Goal: Task Accomplishment & Management: Use online tool/utility

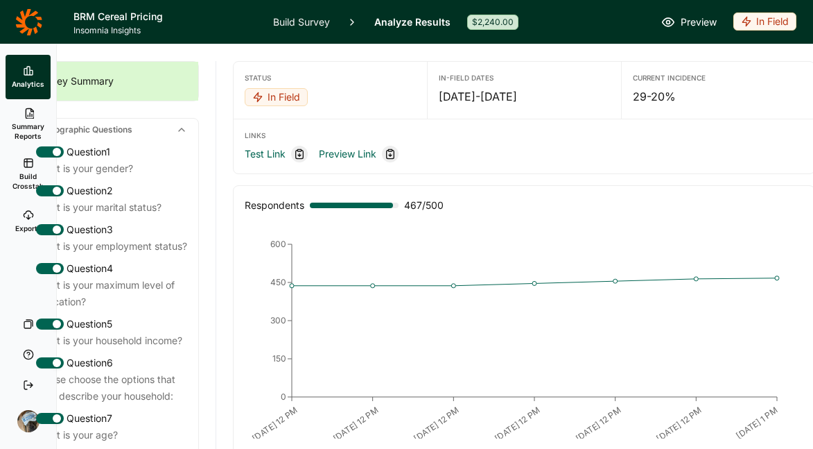
scroll to position [0, 78]
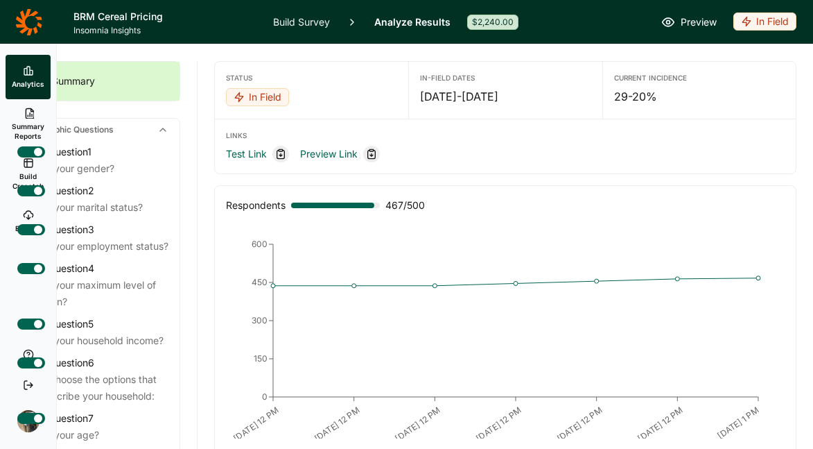
click at [757, 24] on div "In Field" at bounding box center [765, 21] width 63 height 18
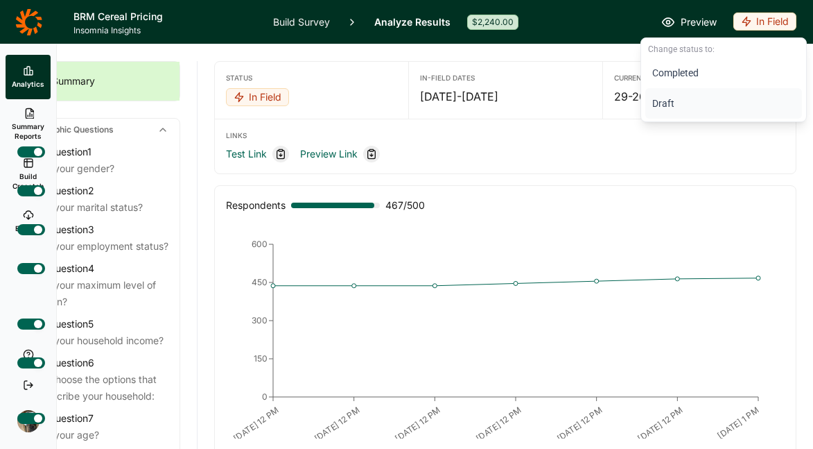
click at [655, 98] on button "Draft" at bounding box center [724, 103] width 157 height 31
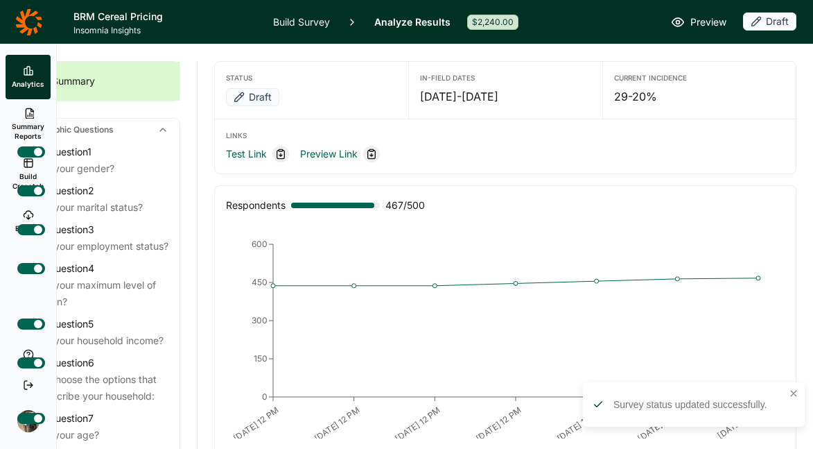
click at [307, 23] on link "Build Survey" at bounding box center [301, 22] width 57 height 44
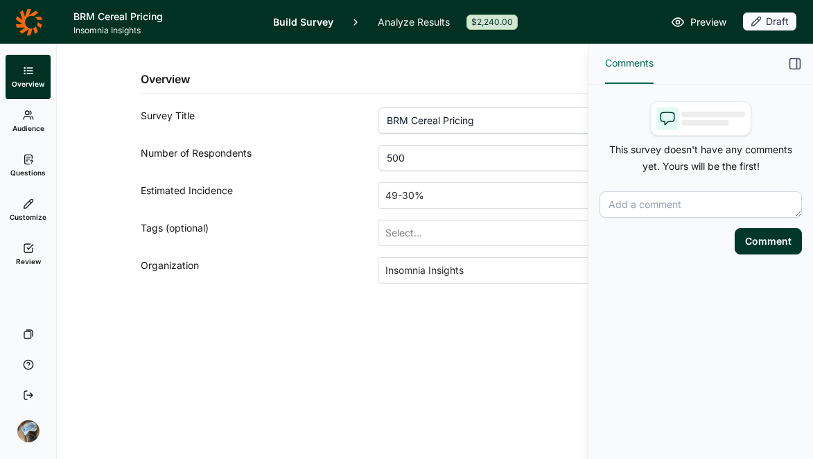
click at [794, 58] on icon "button" at bounding box center [795, 64] width 14 height 14
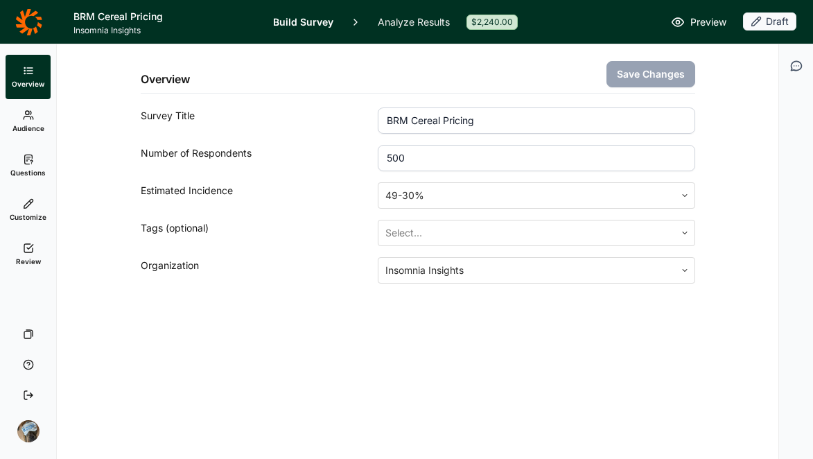
click at [33, 252] on link "Review" at bounding box center [28, 254] width 45 height 44
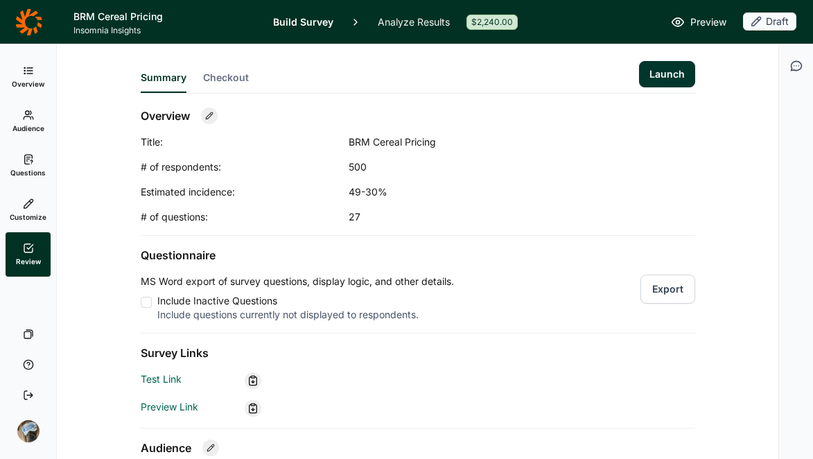
click at [665, 73] on button "Launch" at bounding box center [667, 74] width 56 height 26
